Goal: Check status: Check status

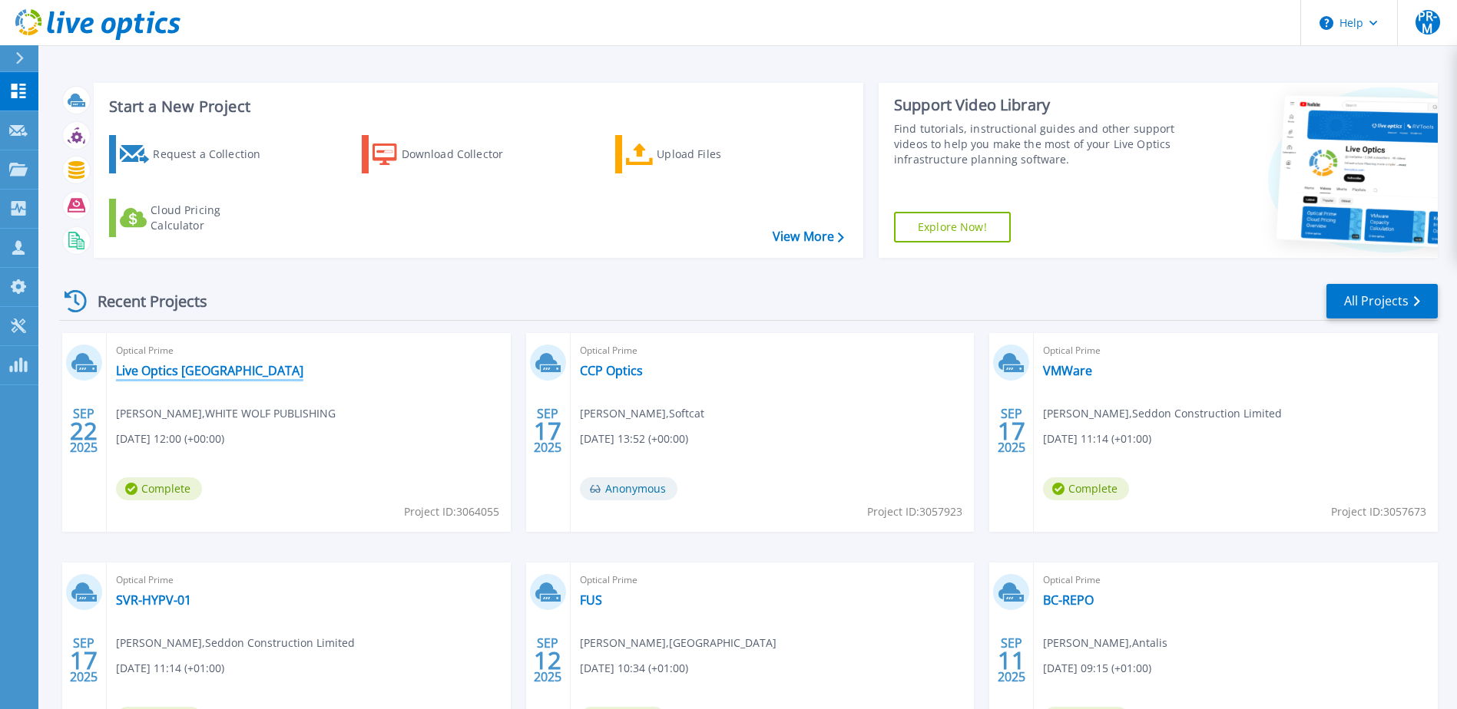
click at [194, 374] on link "Live Optics [GEOGRAPHIC_DATA]" at bounding box center [209, 370] width 187 height 15
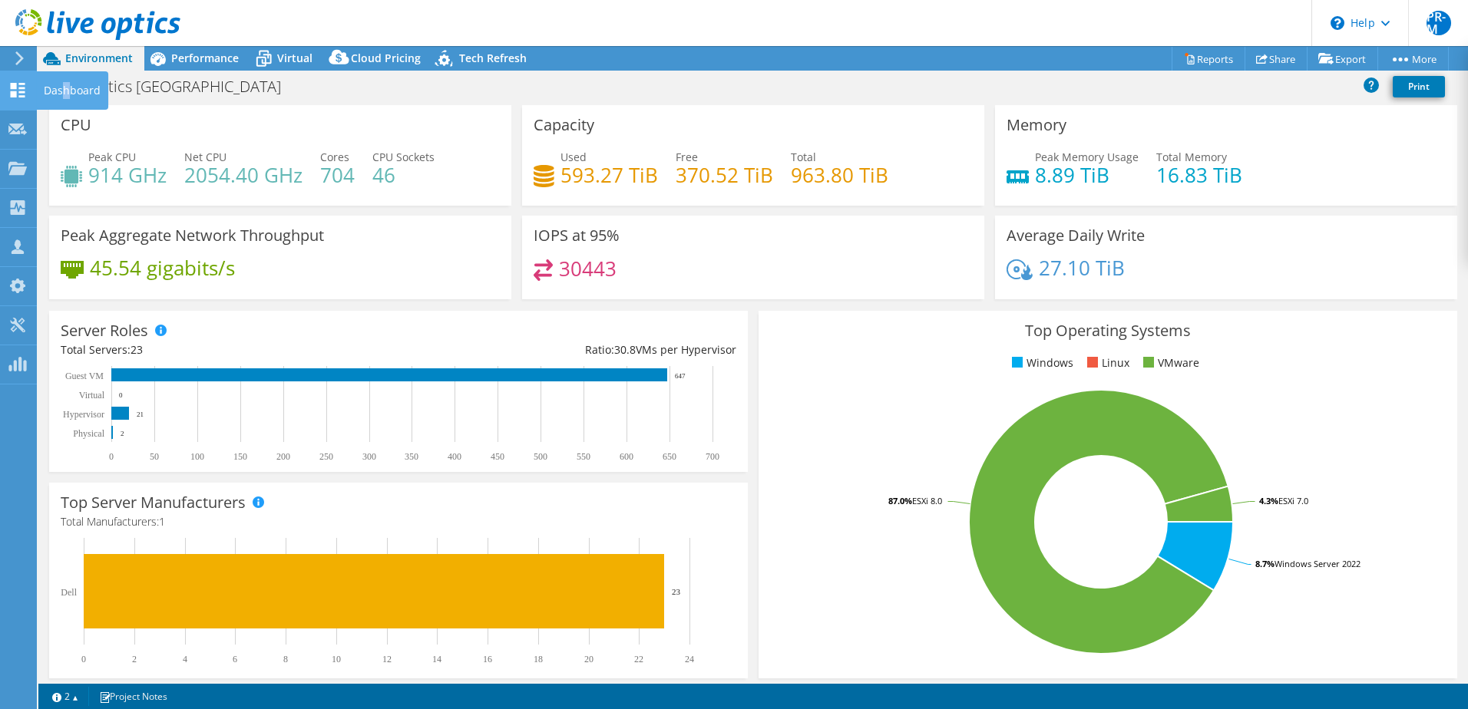
click at [66, 88] on div "Dashboard" at bounding box center [72, 90] width 72 height 38
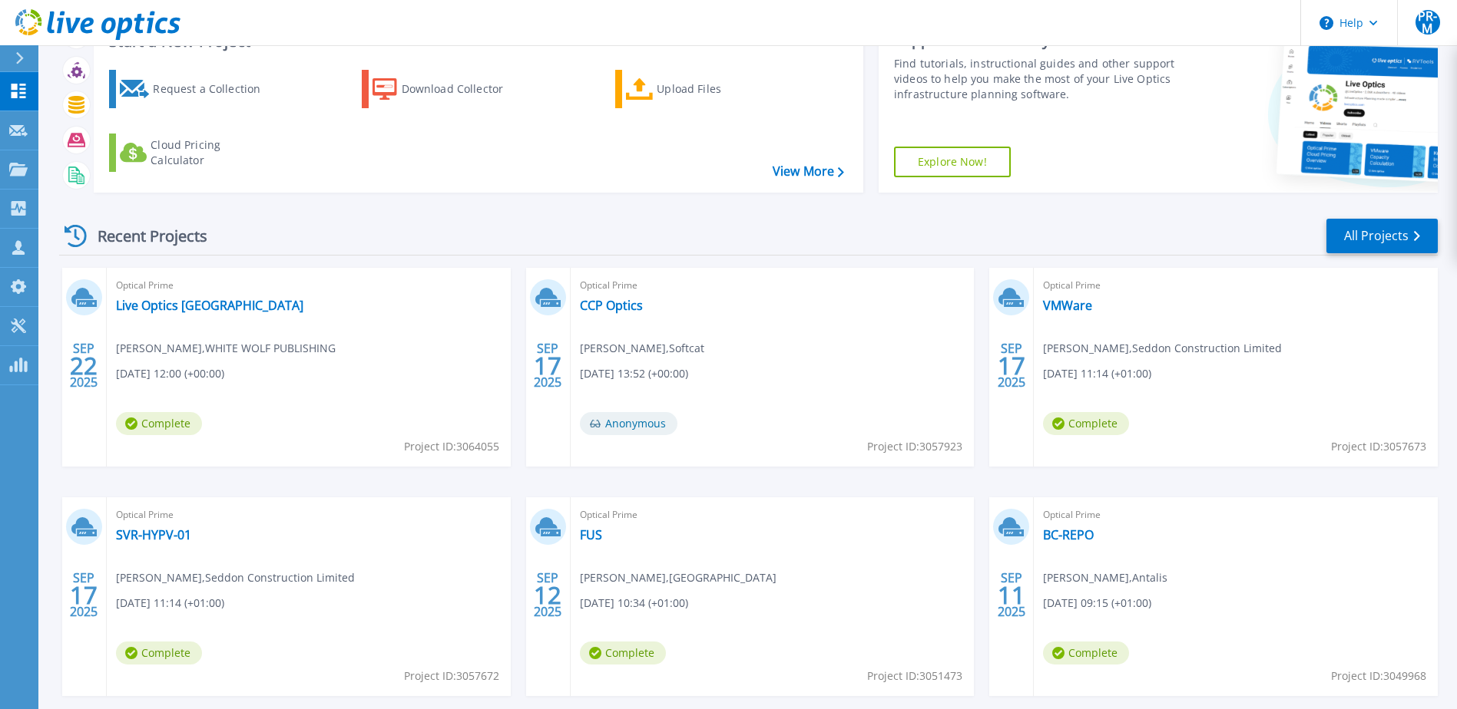
scroll to position [141, 0]
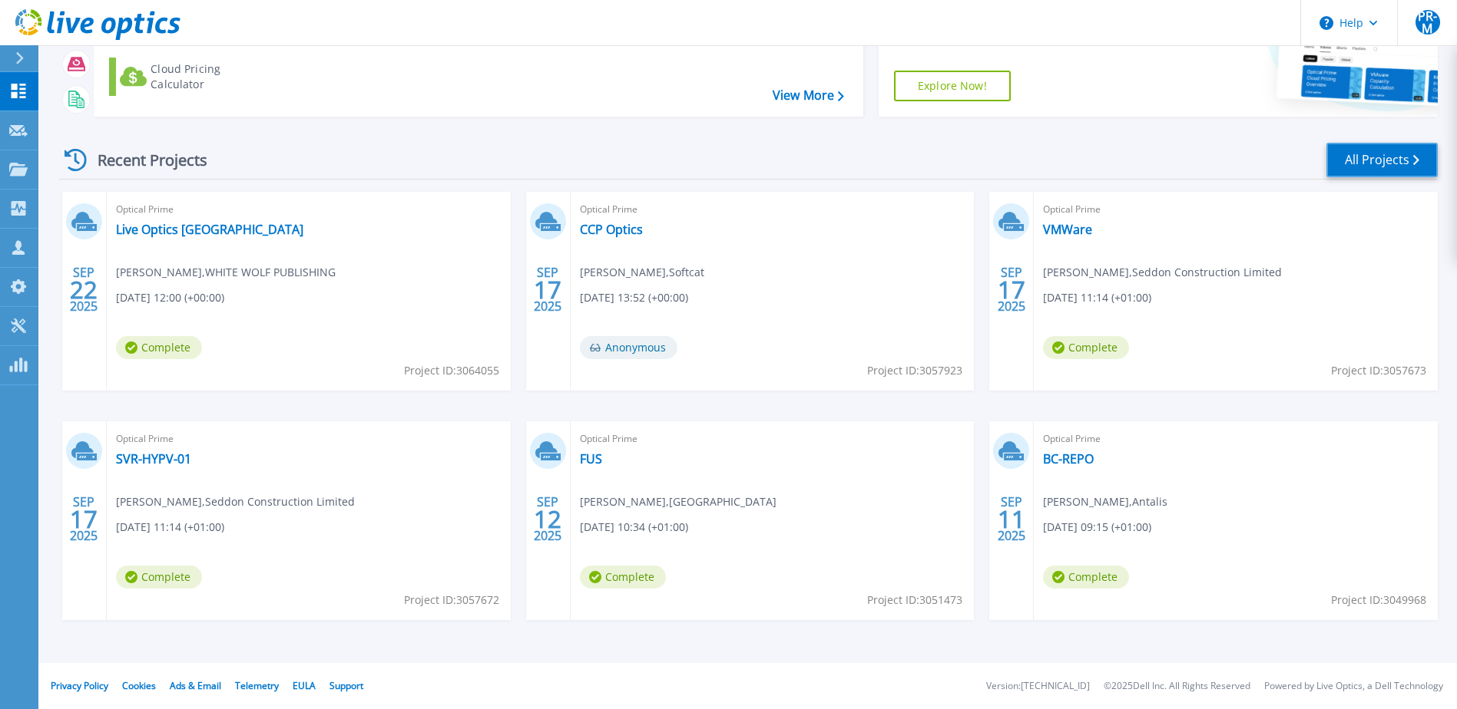
click at [1378, 166] on link "All Projects" at bounding box center [1381, 160] width 111 height 35
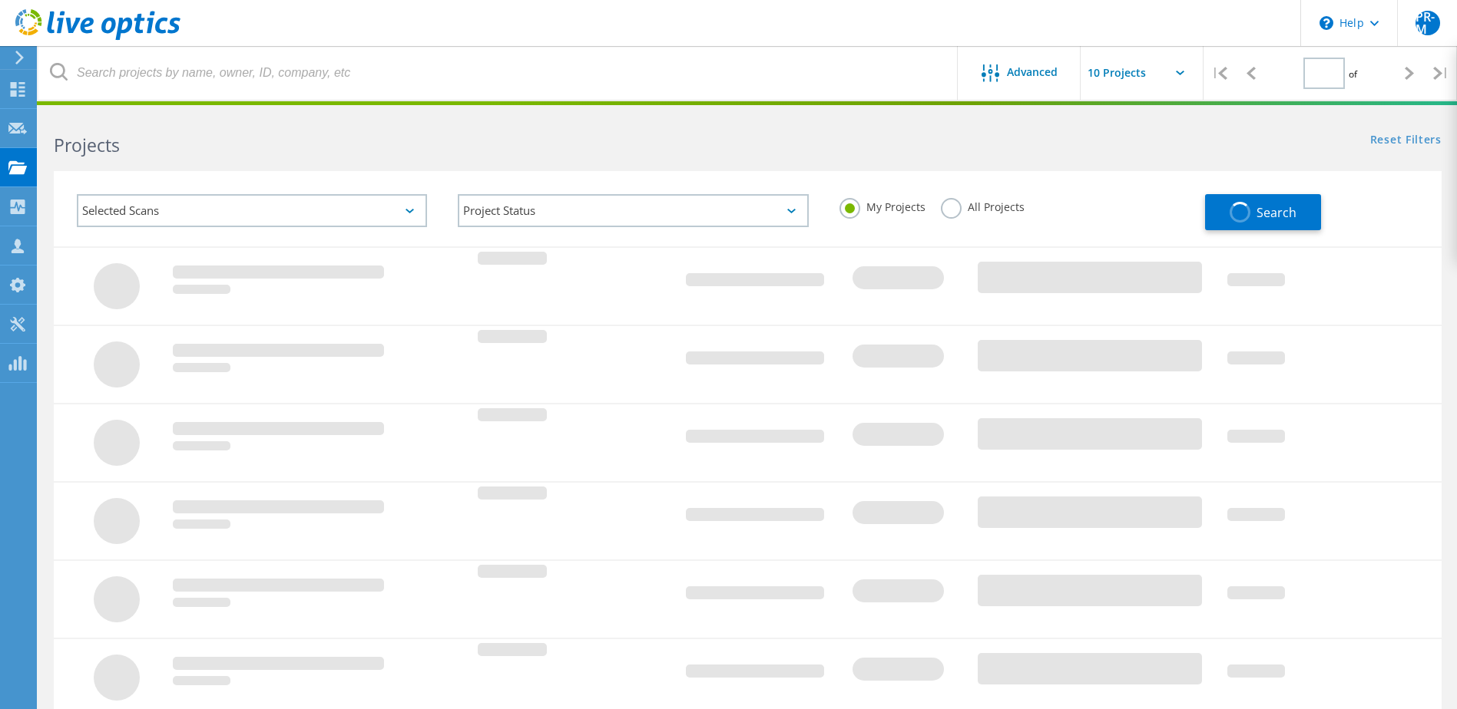
type input "1"
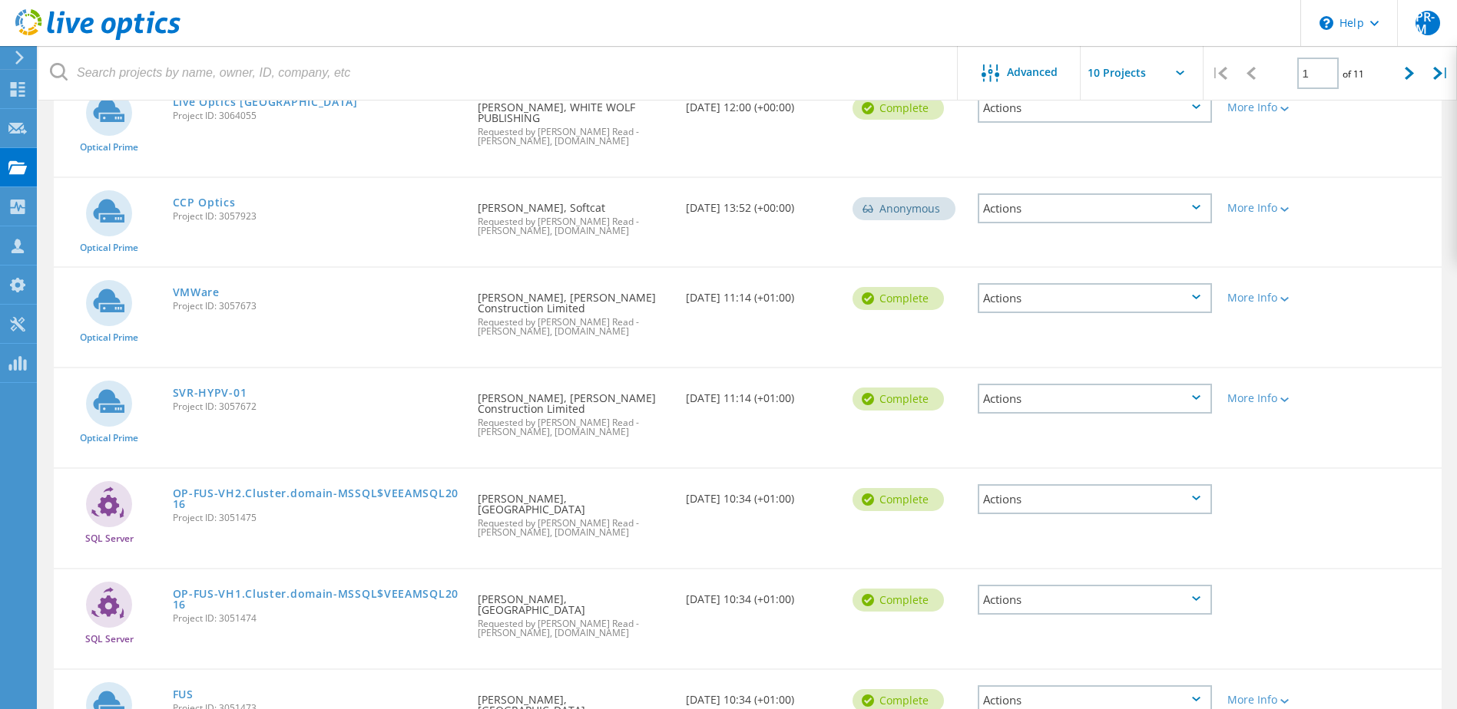
scroll to position [307, 0]
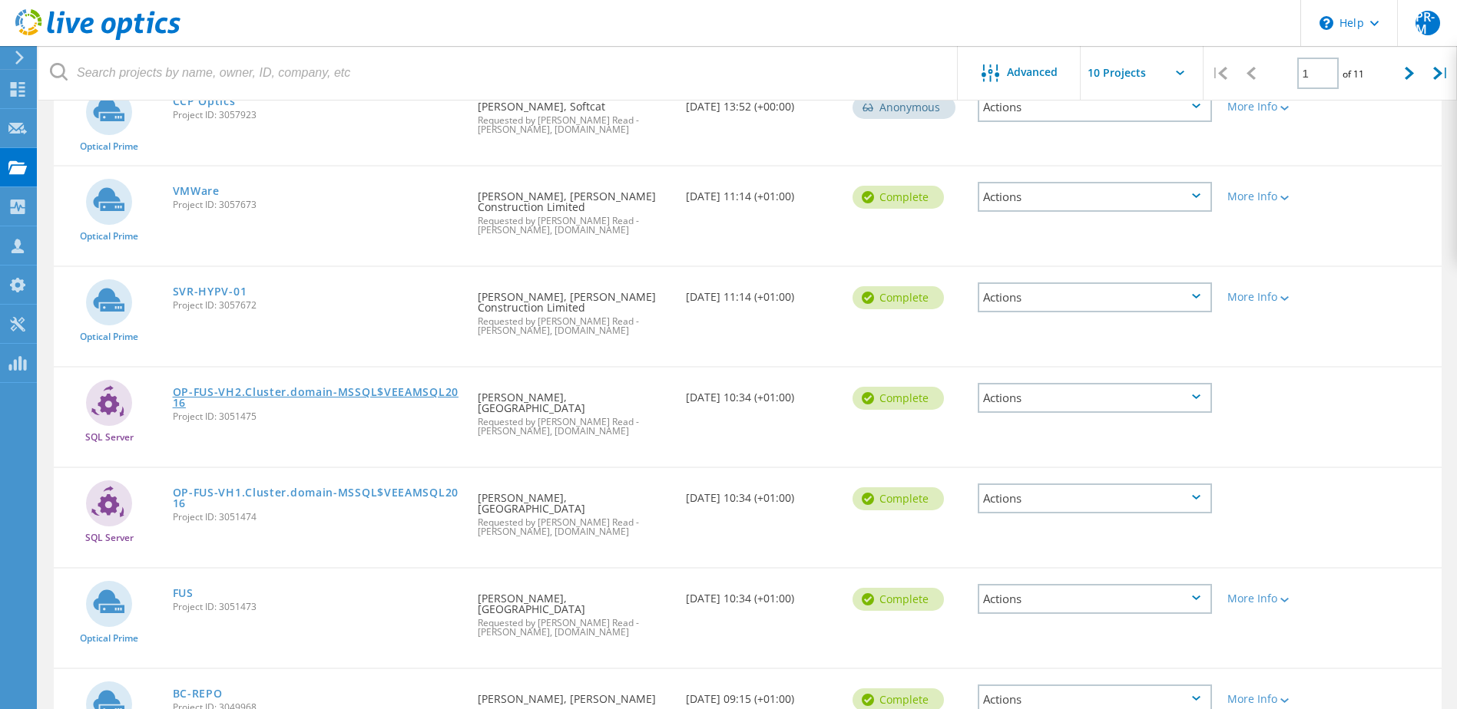
click at [408, 395] on link "OP-FUS-VH2.Cluster.domain-MSSQL$VEEAMSQL2016" at bounding box center [318, 397] width 290 height 21
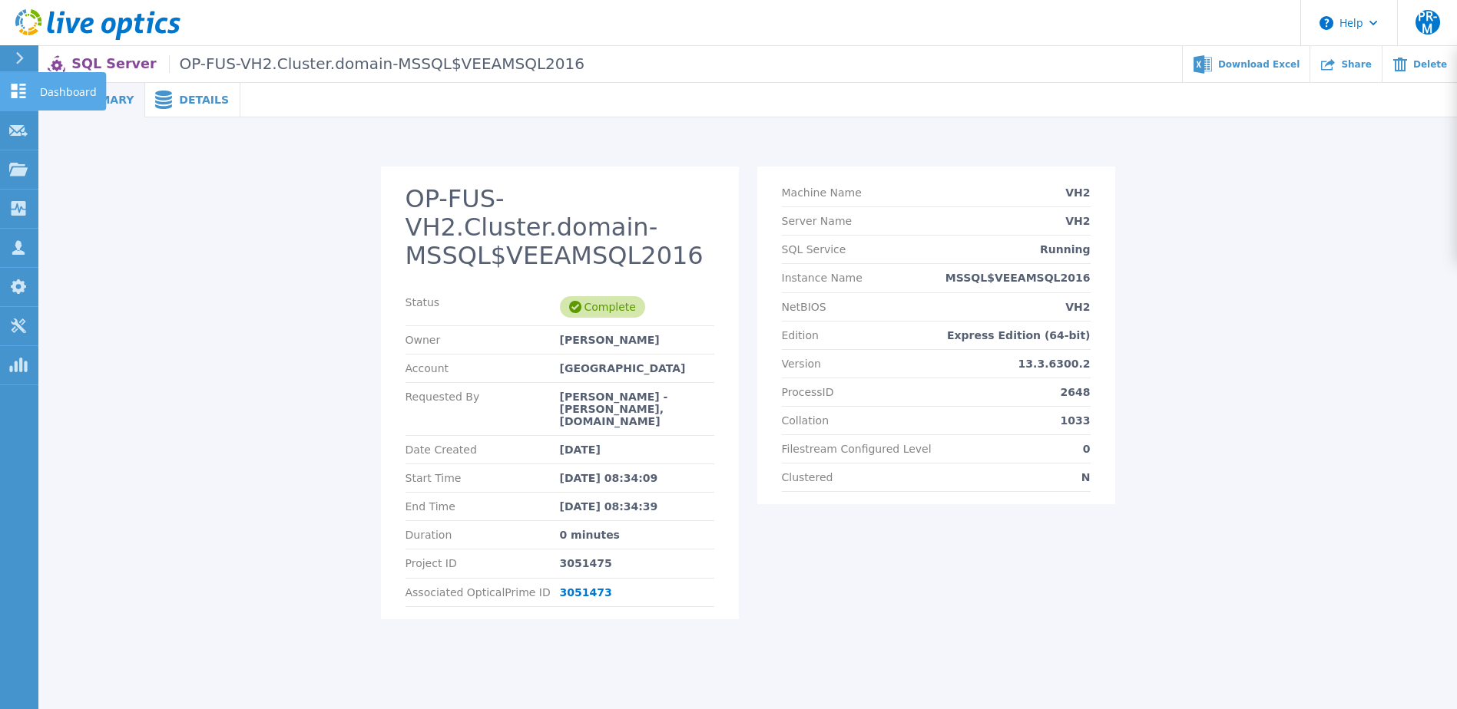
click at [49, 90] on p "Dashboard" at bounding box center [68, 92] width 57 height 40
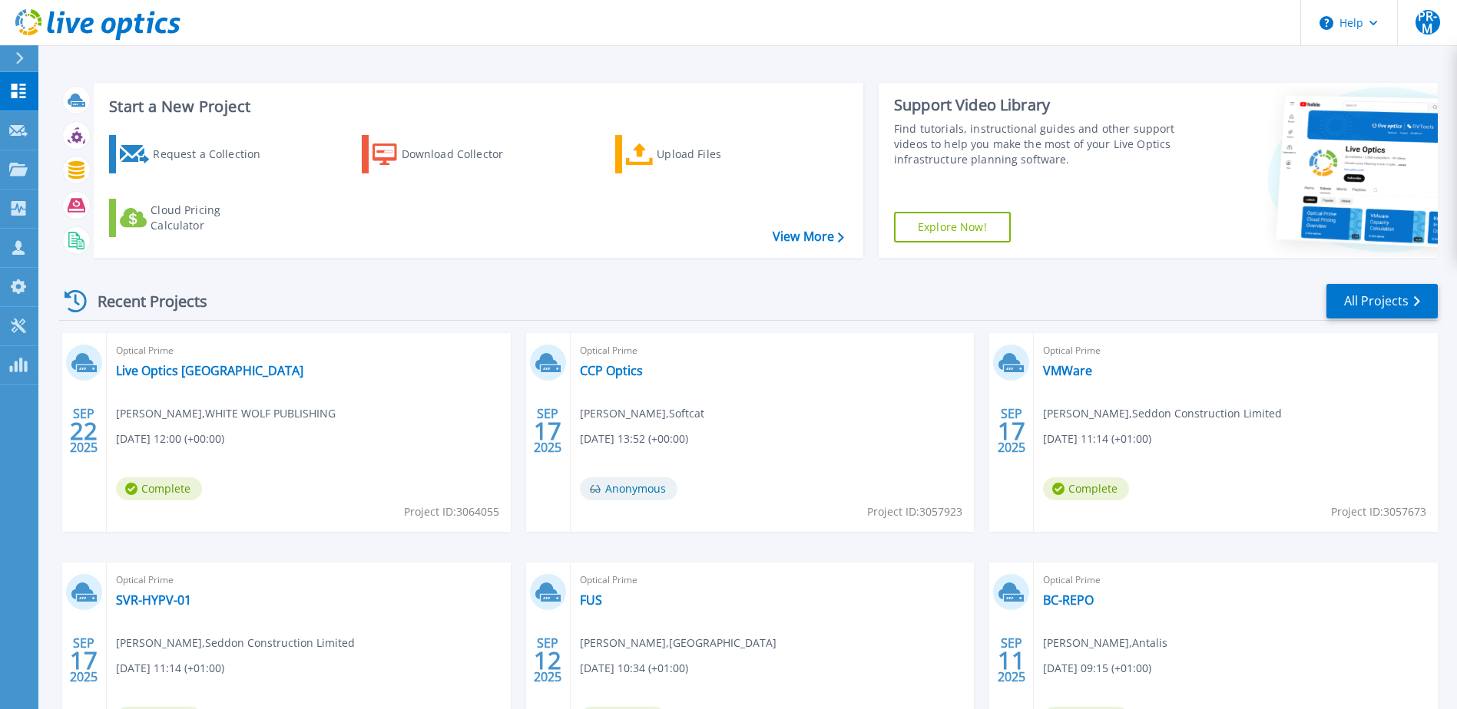
scroll to position [141, 0]
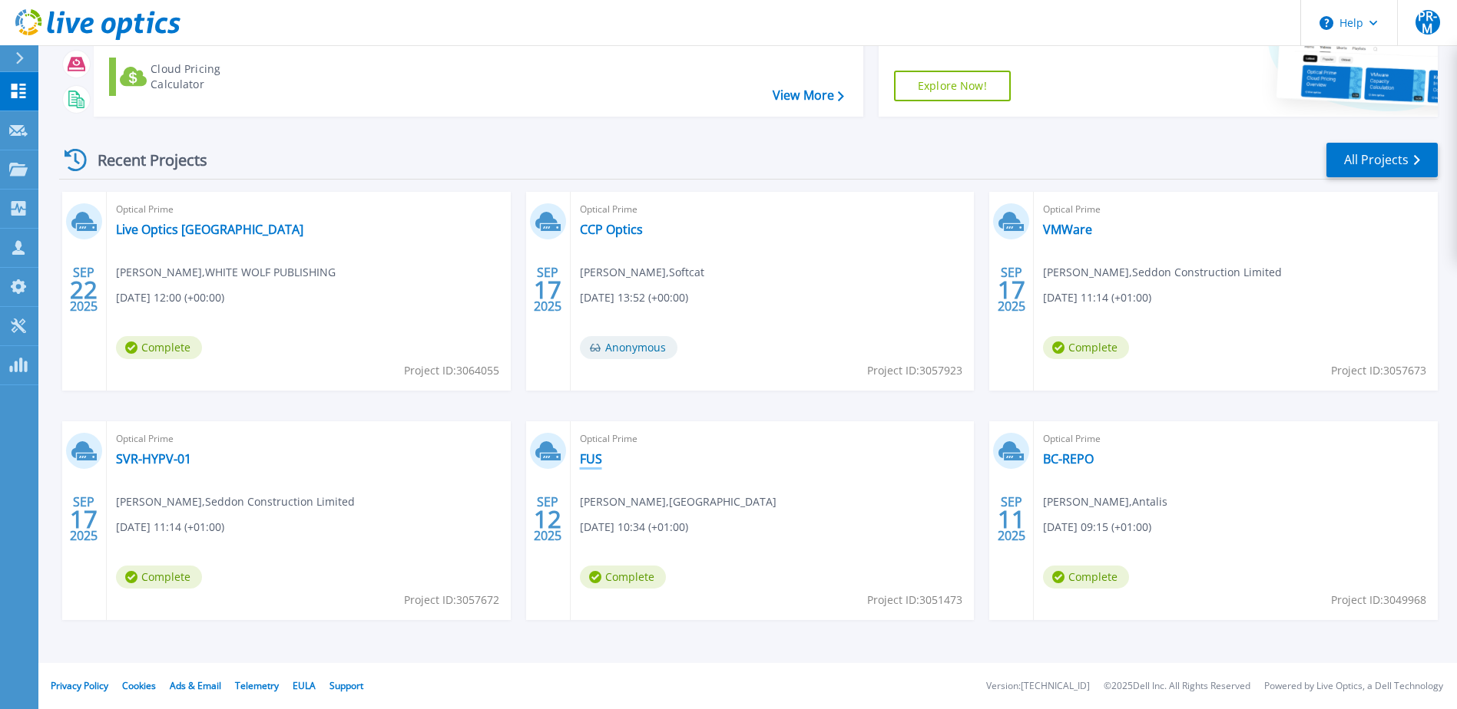
click at [597, 462] on link "FUS" at bounding box center [591, 458] width 22 height 15
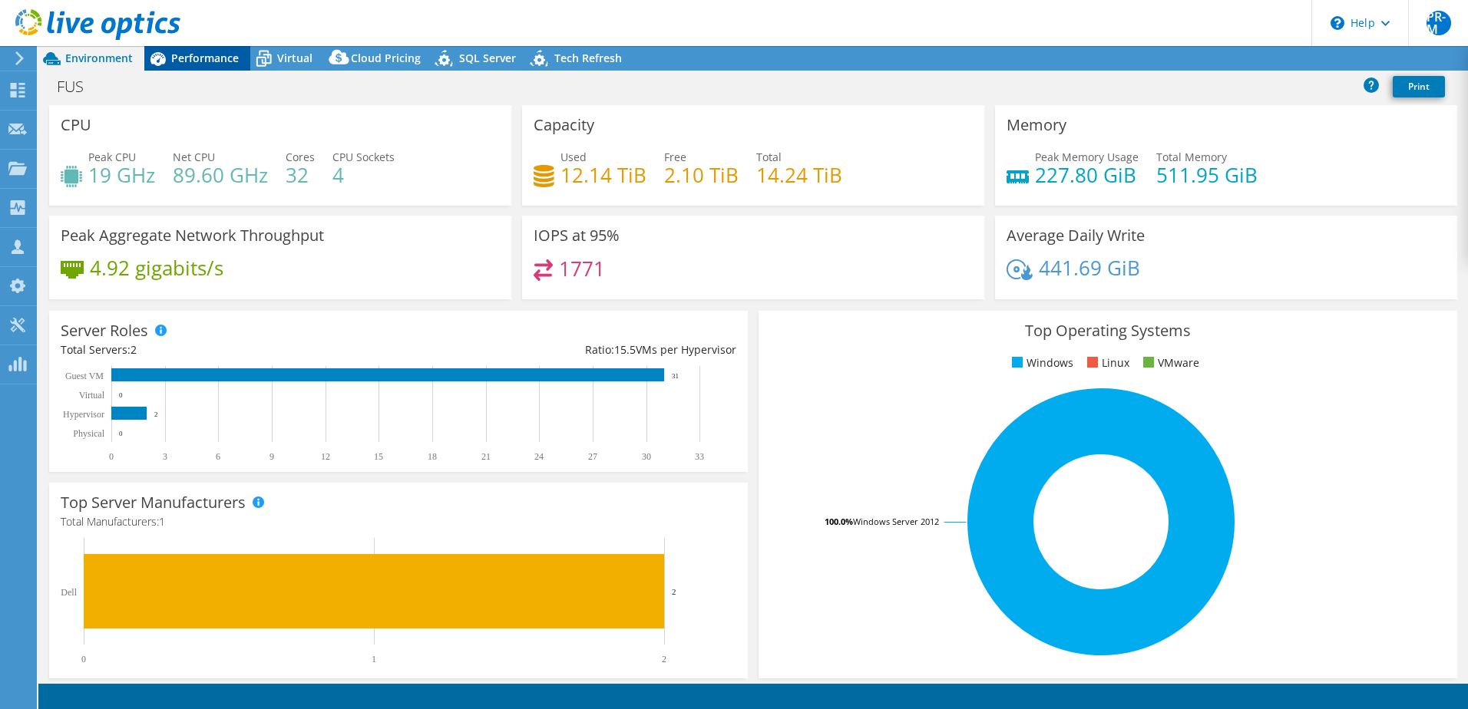
click at [207, 59] on span "Performance" at bounding box center [205, 58] width 68 height 15
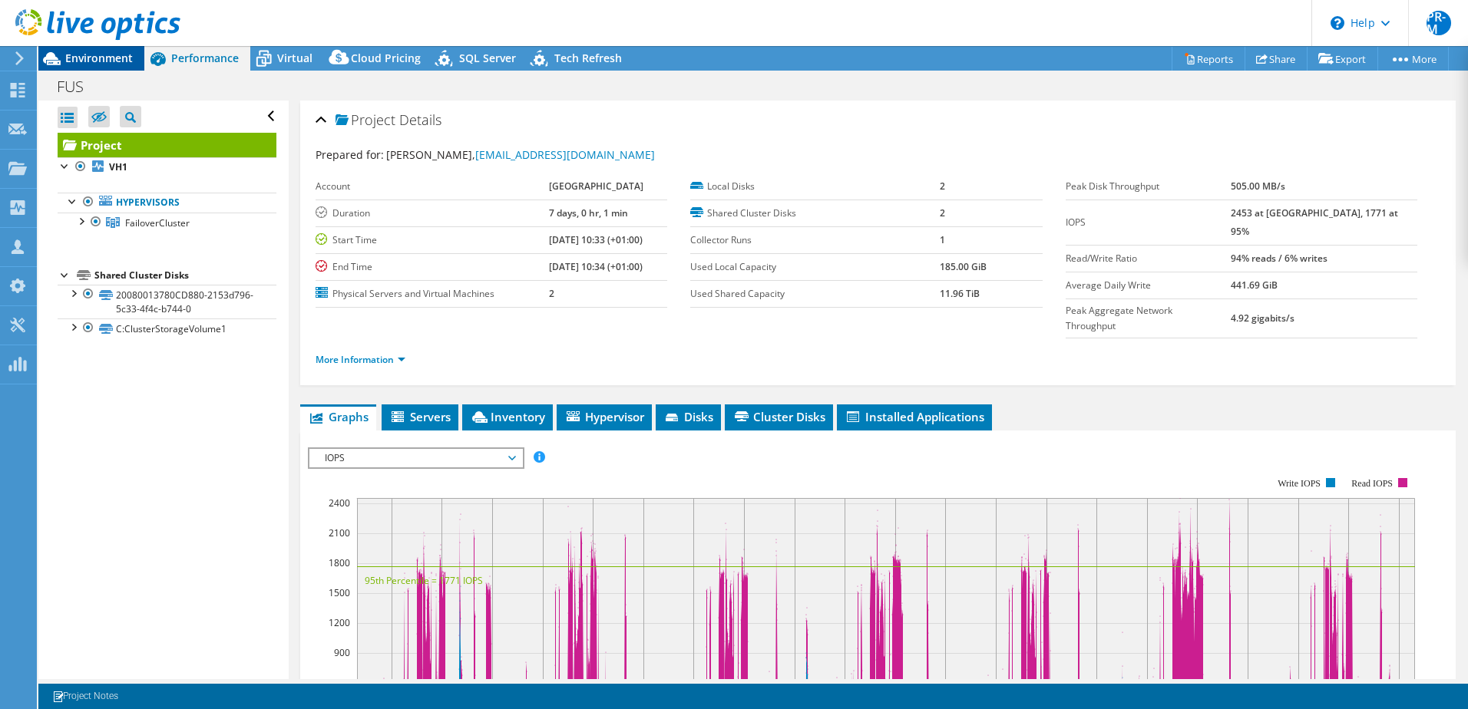
click at [91, 60] on span "Environment" at bounding box center [99, 58] width 68 height 15
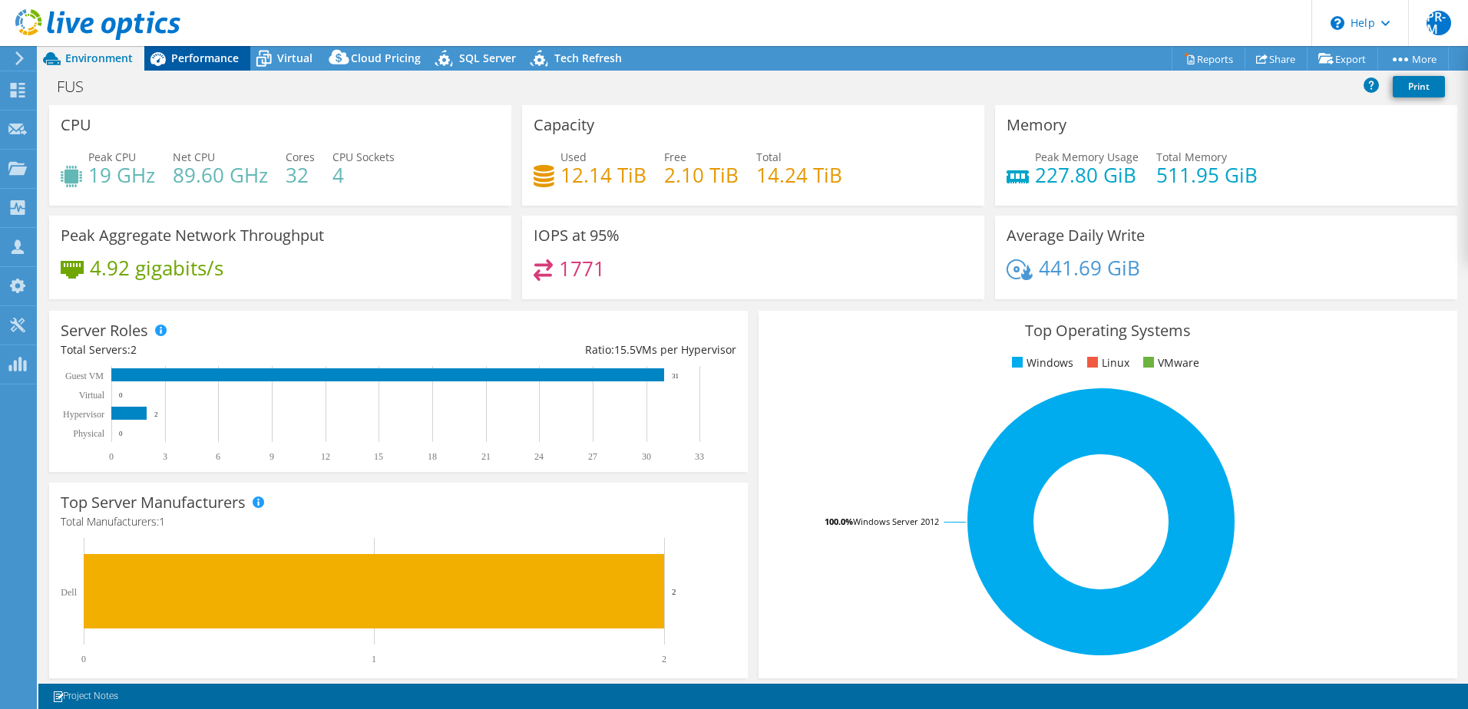
click at [210, 62] on span "Performance" at bounding box center [205, 58] width 68 height 15
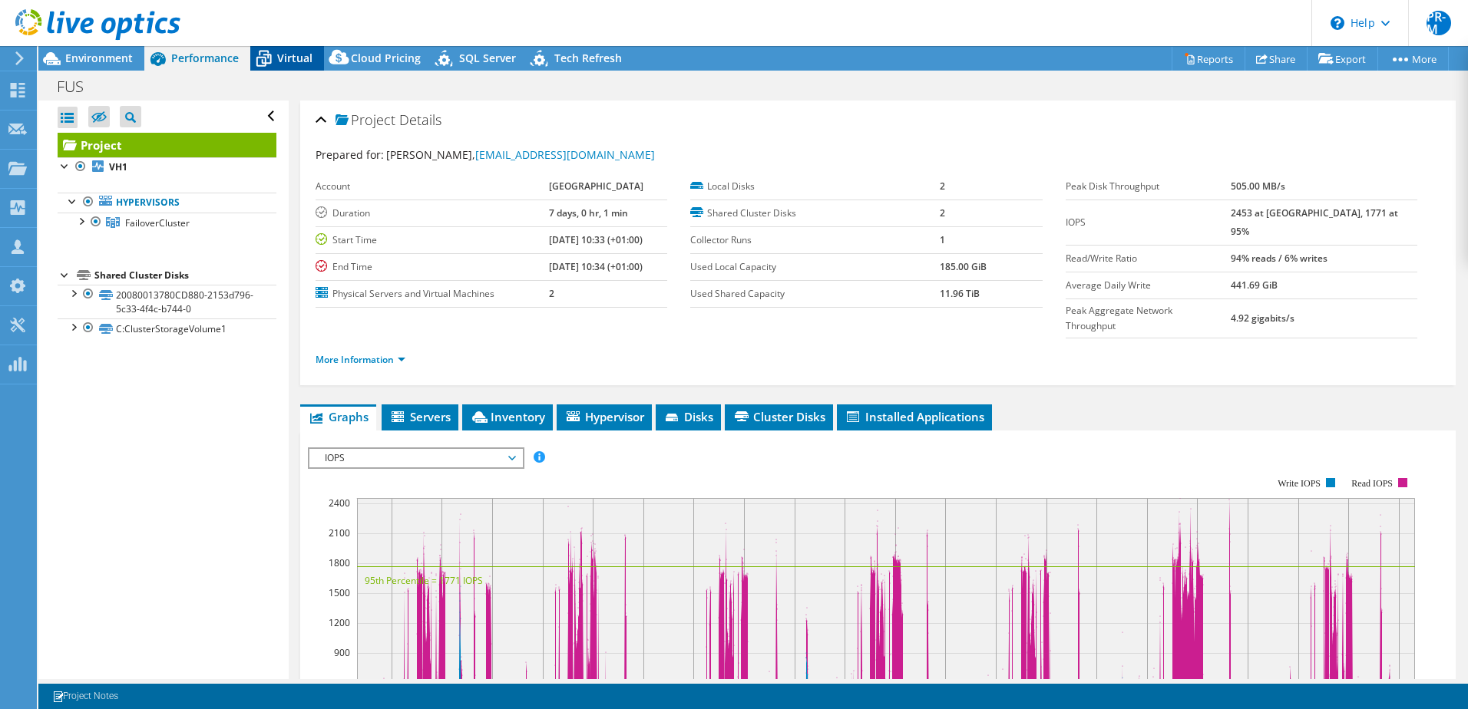
click at [284, 62] on span "Virtual" at bounding box center [294, 58] width 35 height 15
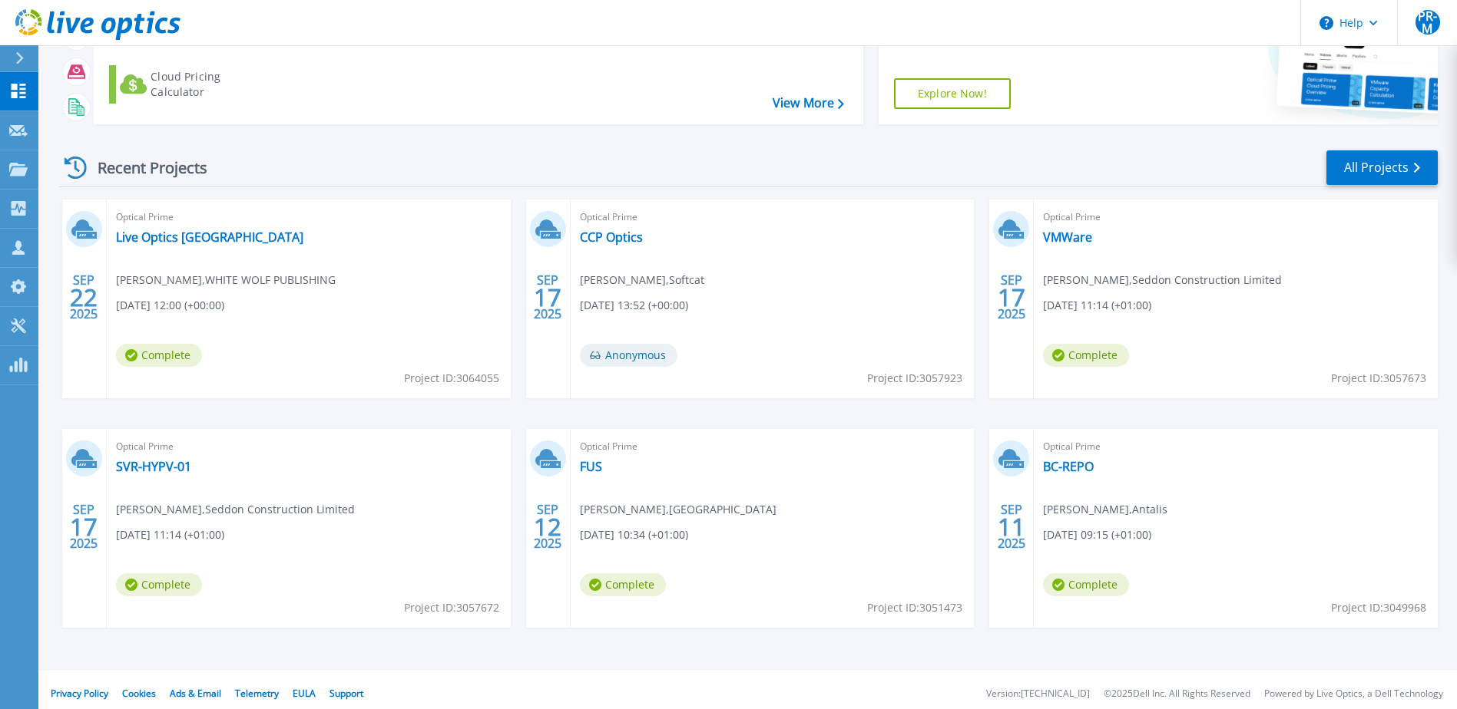
scroll to position [141, 0]
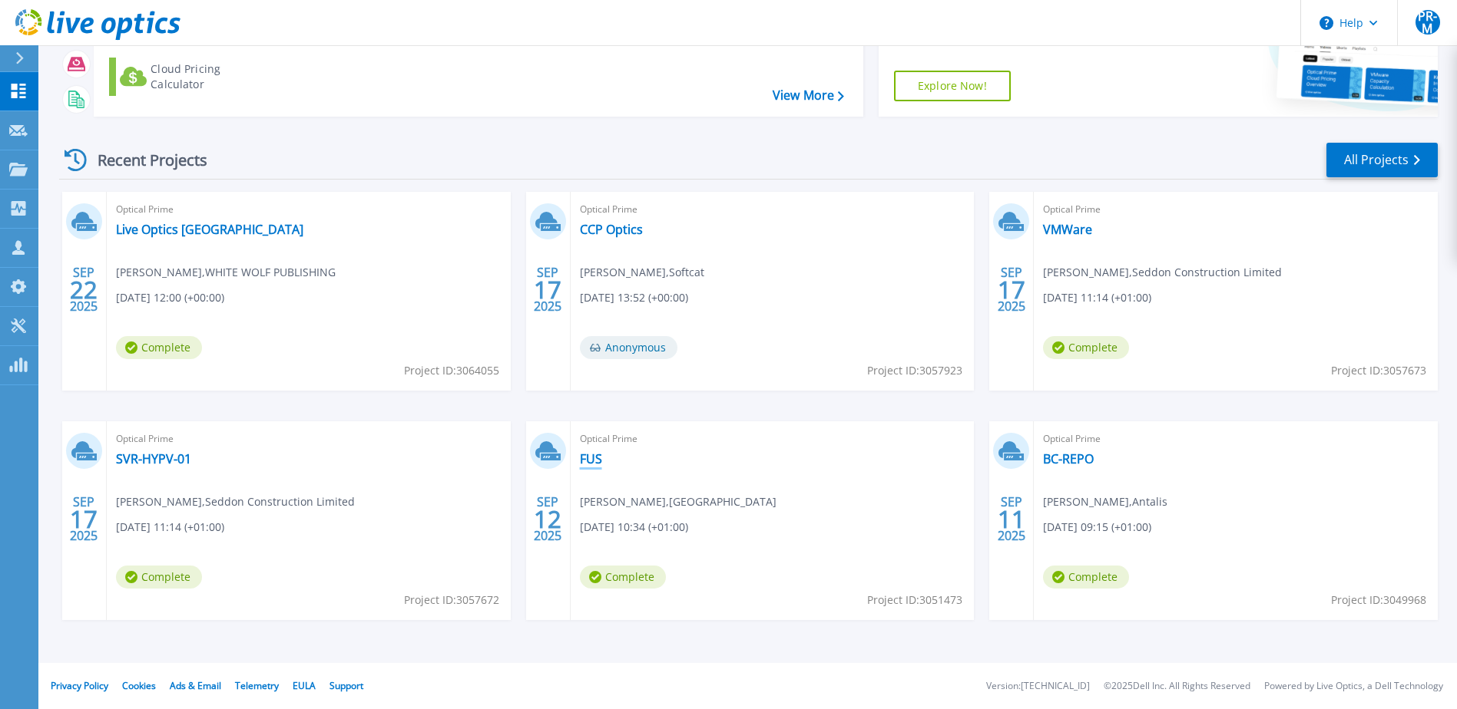
click at [594, 460] on link "FUS" at bounding box center [591, 458] width 22 height 15
